Goal: Information Seeking & Learning: Stay updated

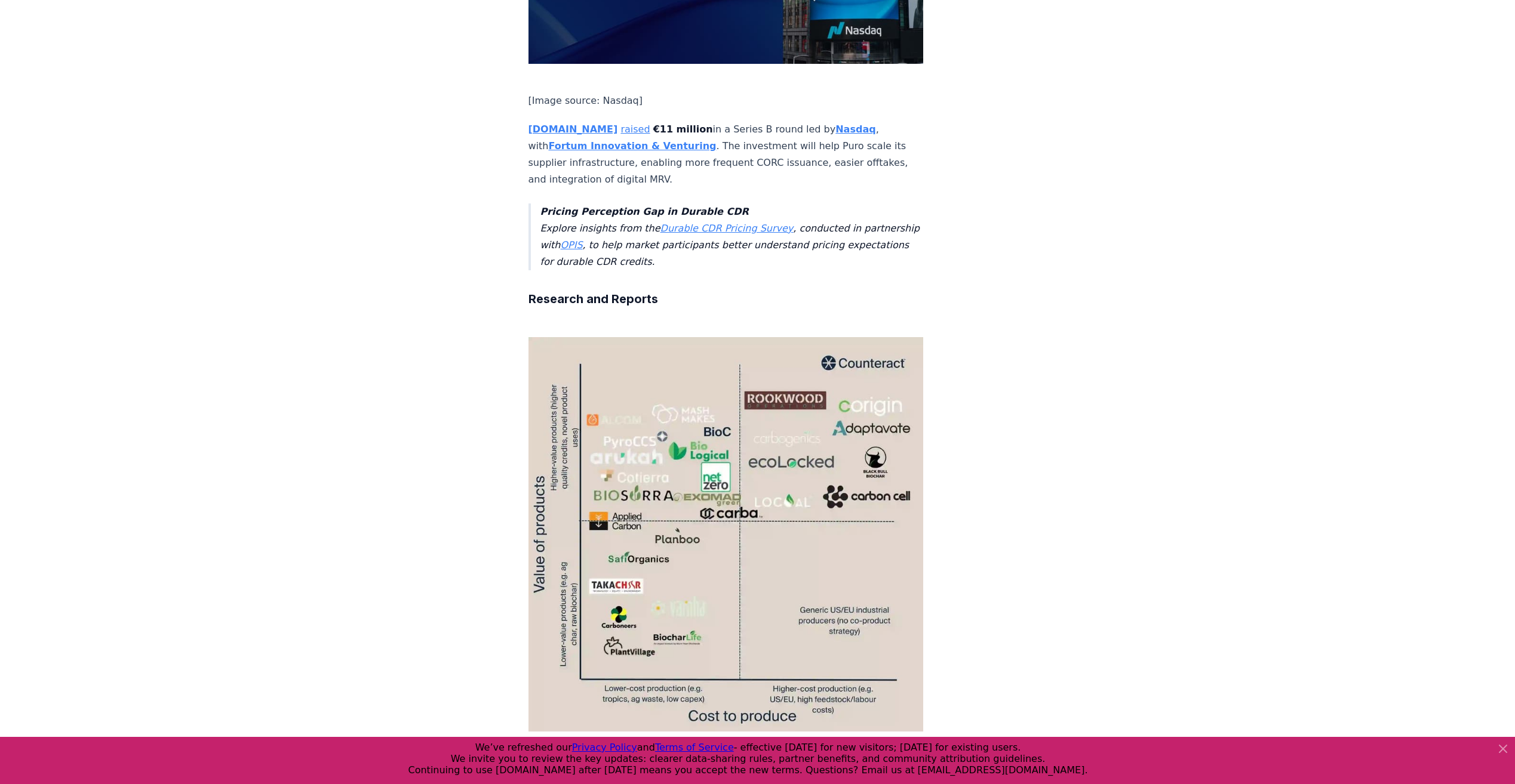
scroll to position [1910, 0]
click at [609, 783] on link "published" at bounding box center [631, 797] width 46 height 11
